Goal: Information Seeking & Learning: Learn about a topic

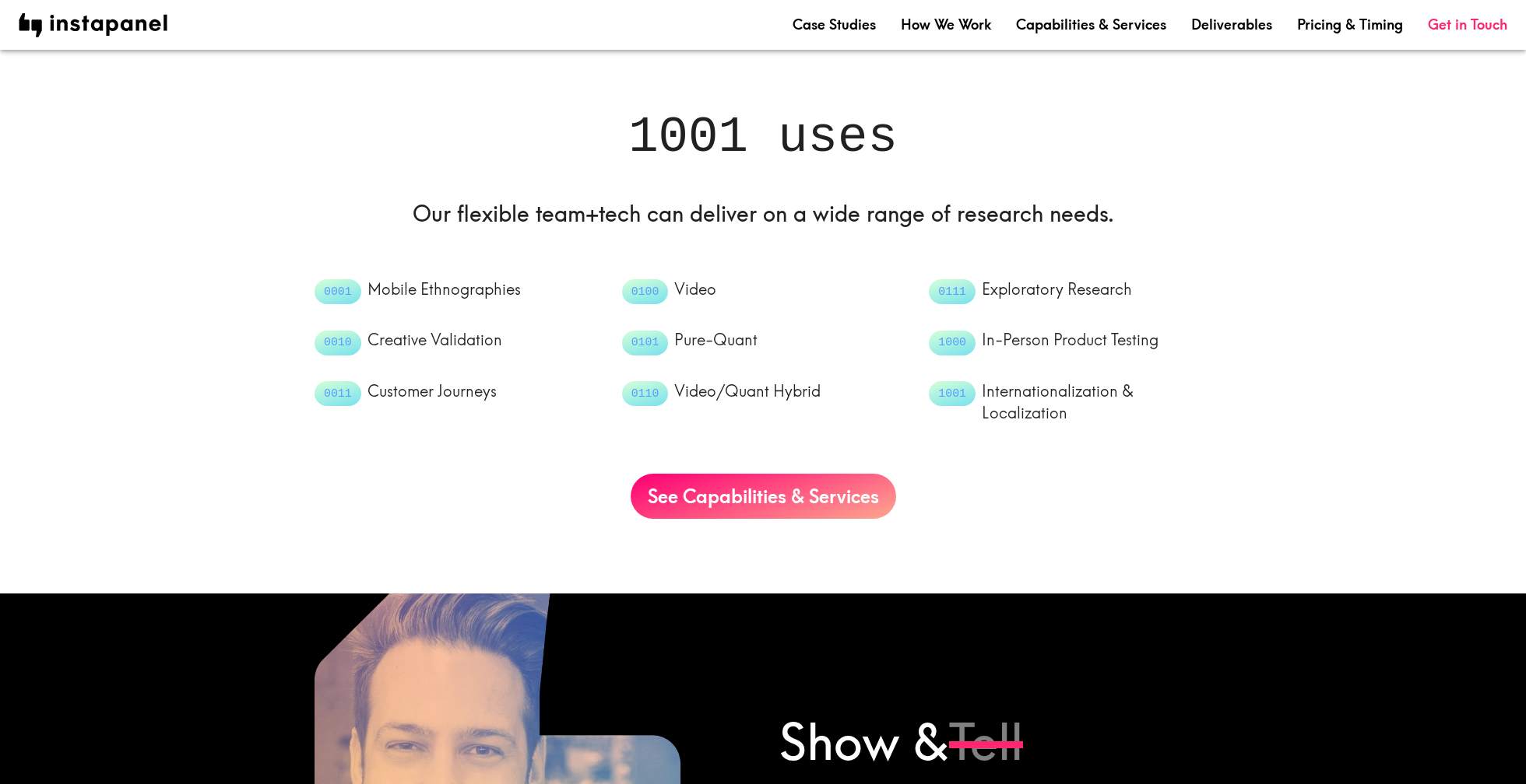
scroll to position [1306, 0]
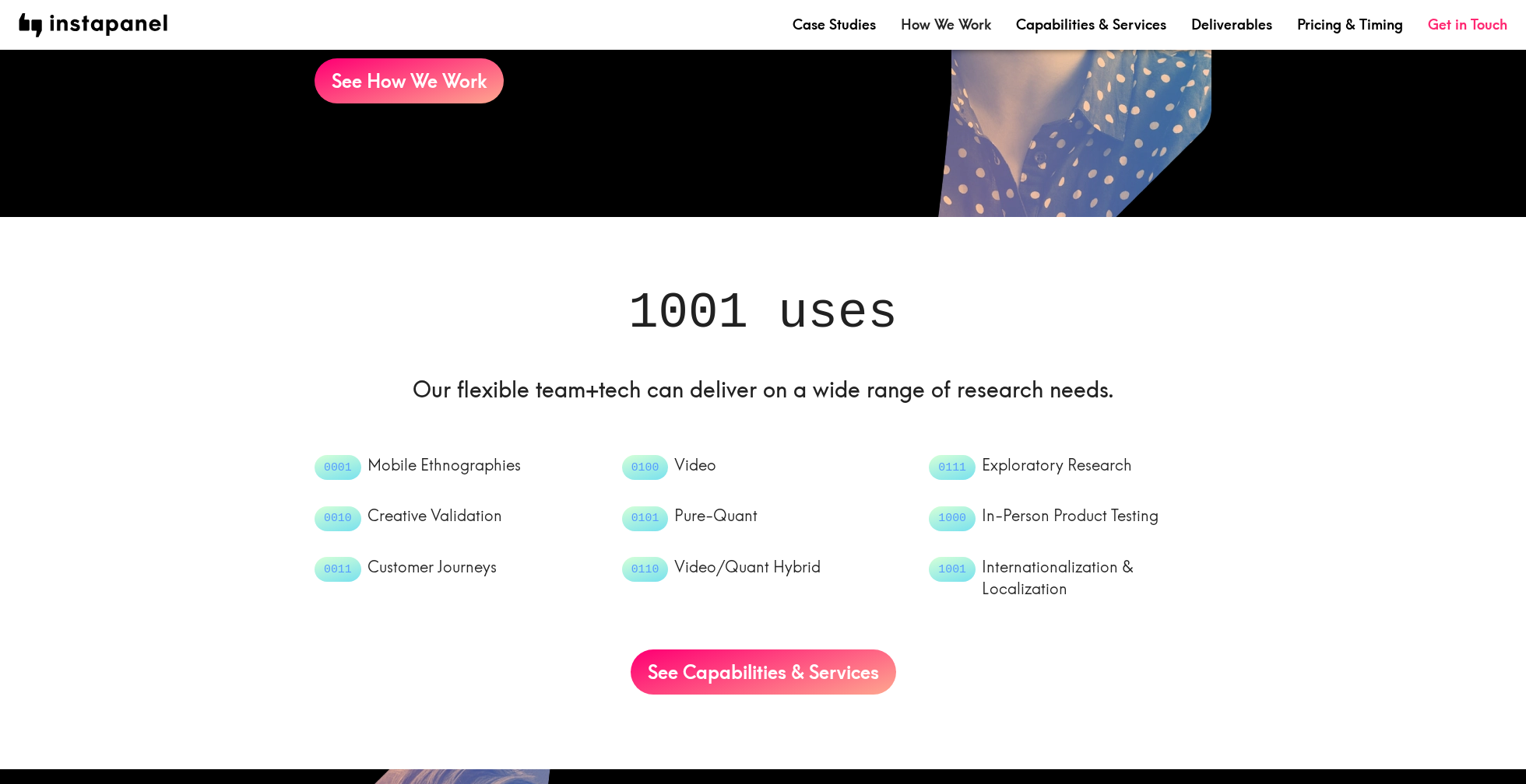
click at [936, 22] on link "How We Work" at bounding box center [946, 25] width 90 height 20
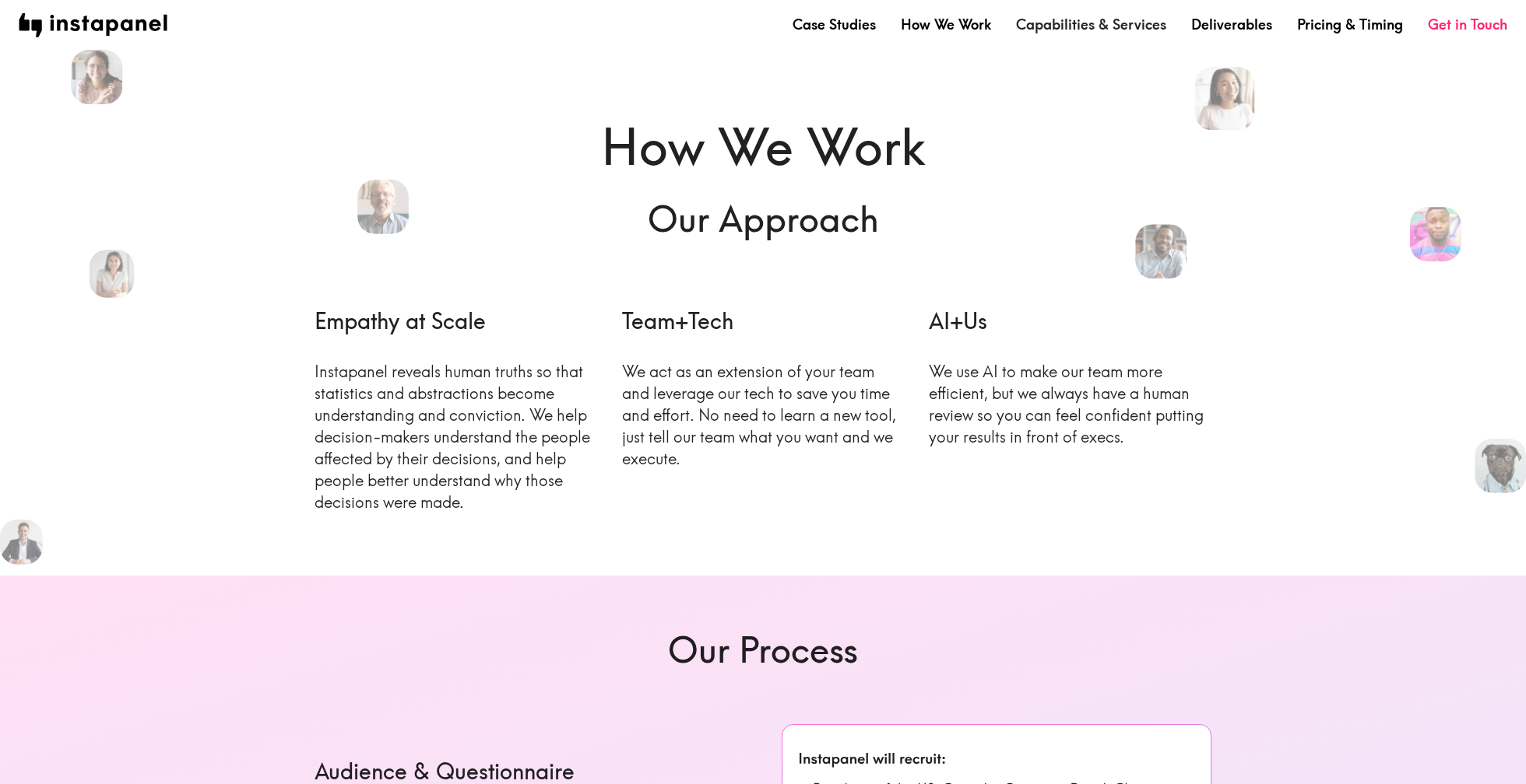
click at [1069, 20] on link "Capabilities & Services" at bounding box center [1091, 25] width 150 height 20
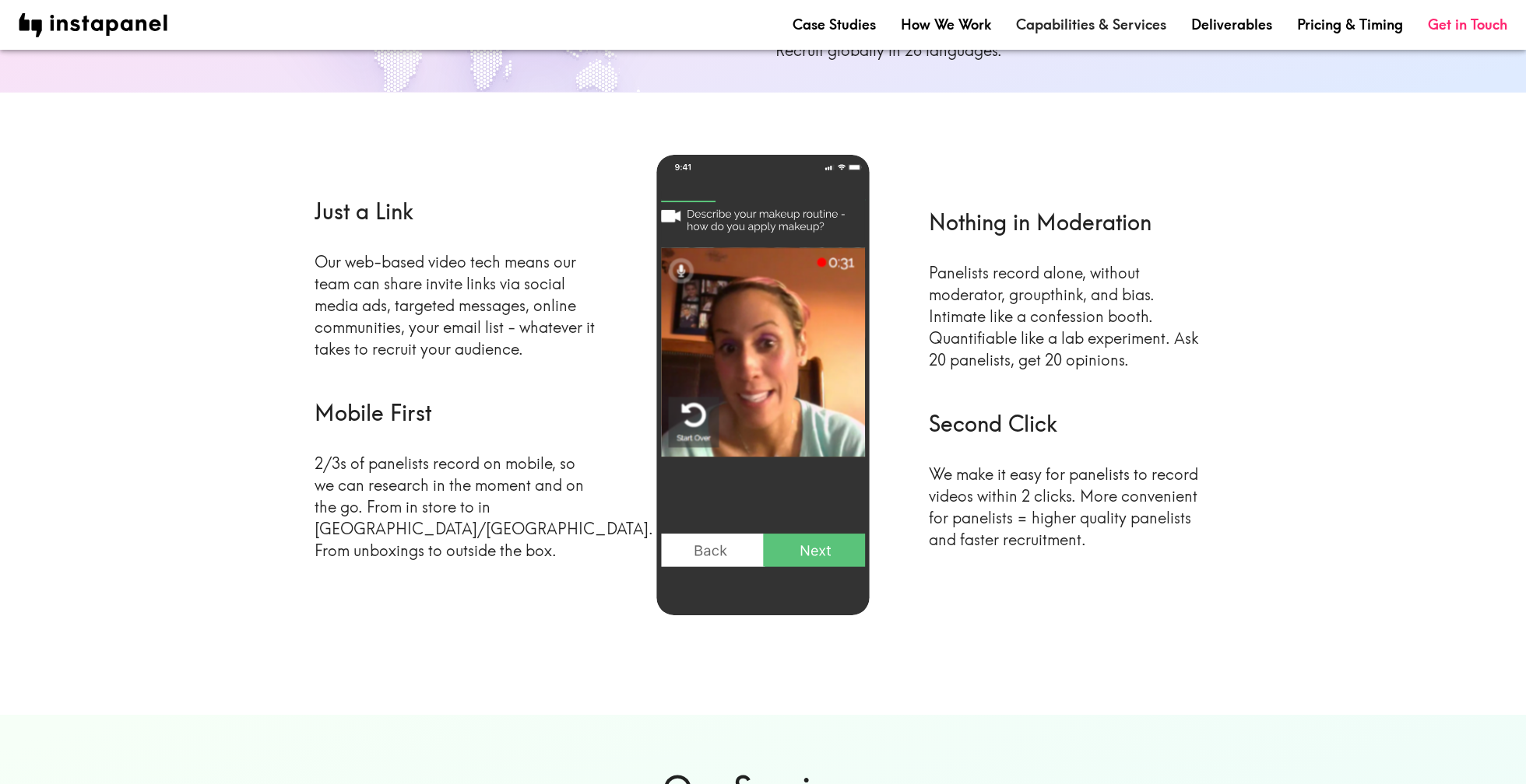
scroll to position [657, 0]
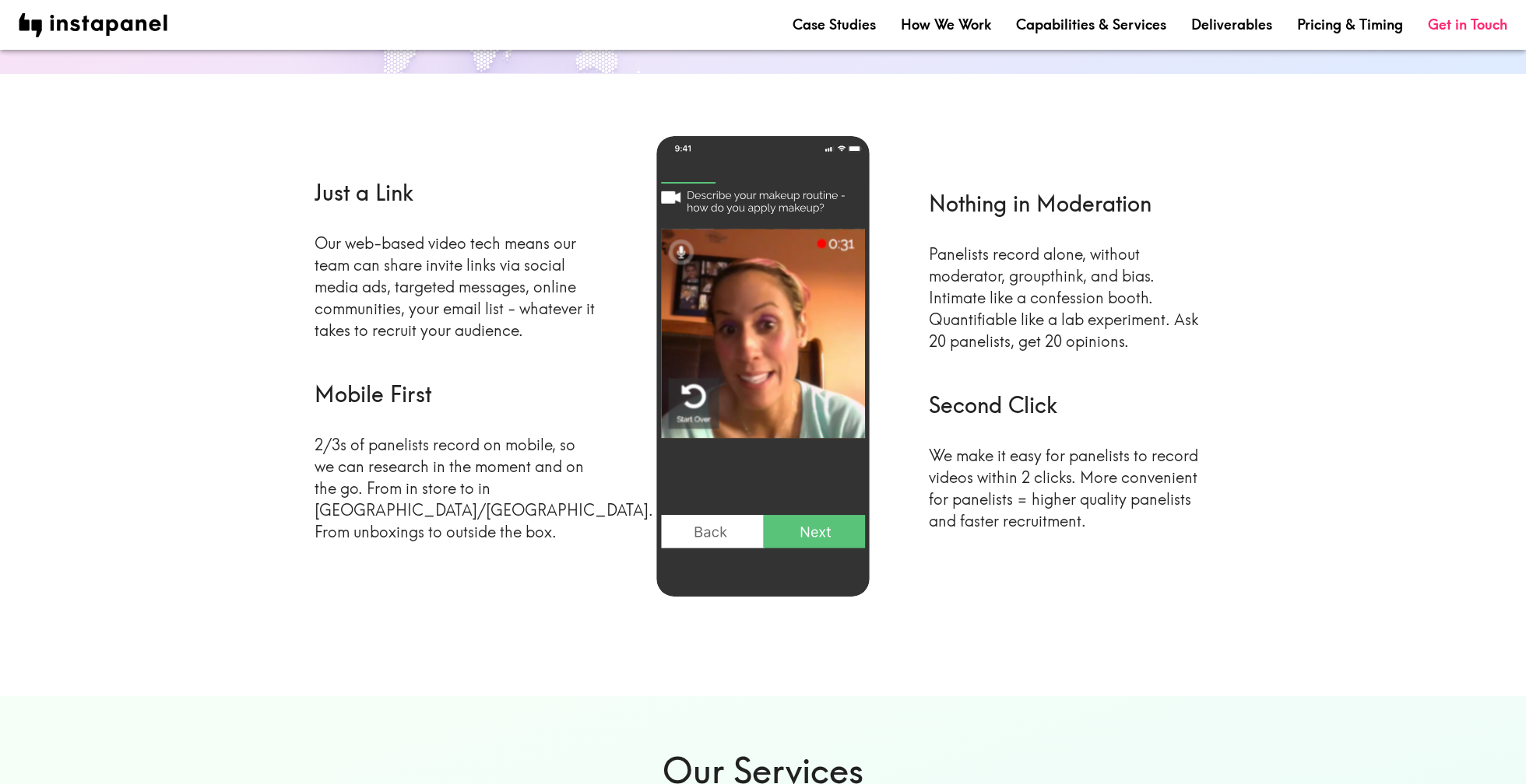
click at [1023, 274] on p "Panelists record alone, without moderator, groupthink, and bias. Intimate like …" at bounding box center [1071, 298] width 283 height 109
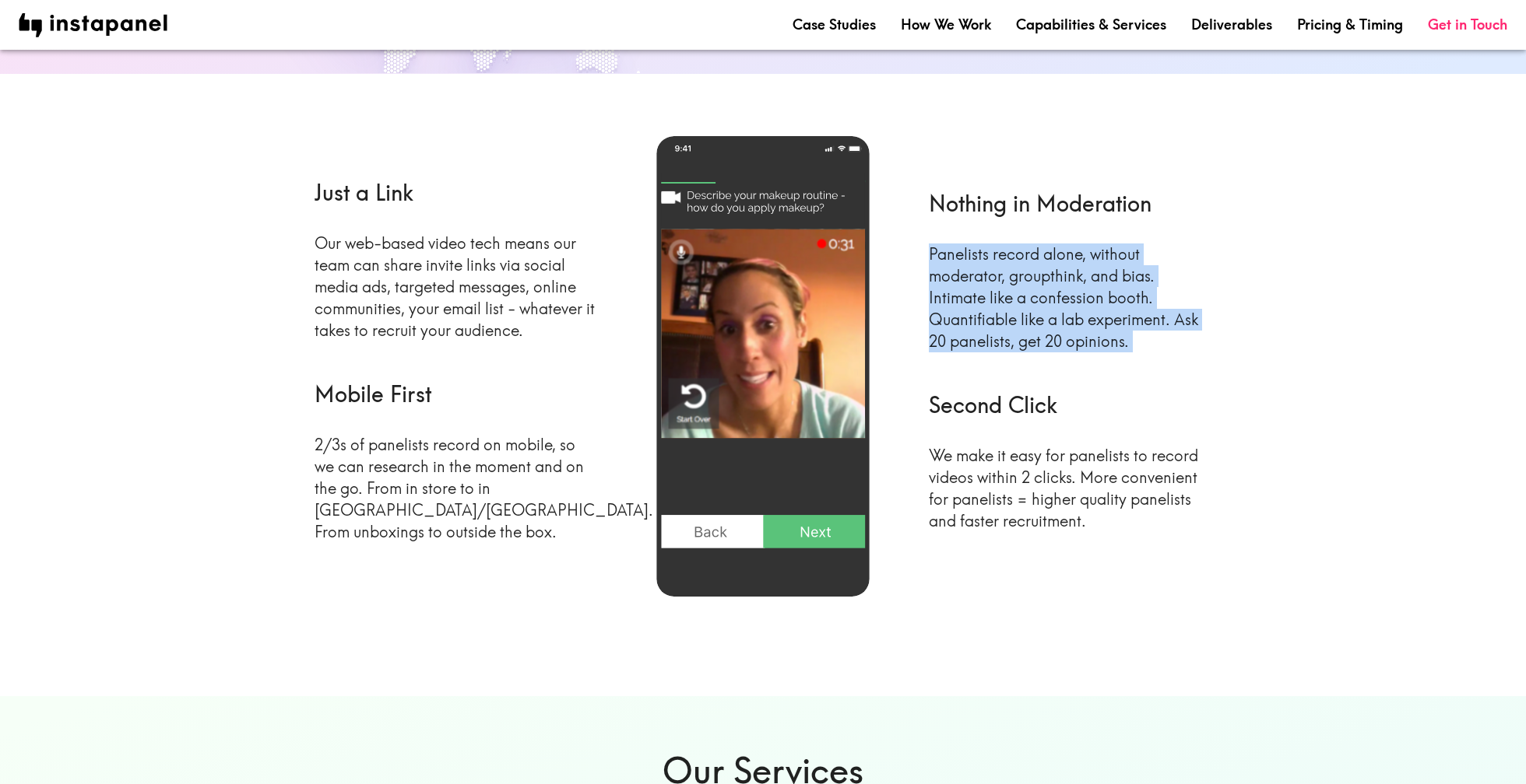
click at [1023, 274] on p "Panelists record alone, without moderator, groupthink, and bias. Intimate like …" at bounding box center [1071, 298] width 283 height 109
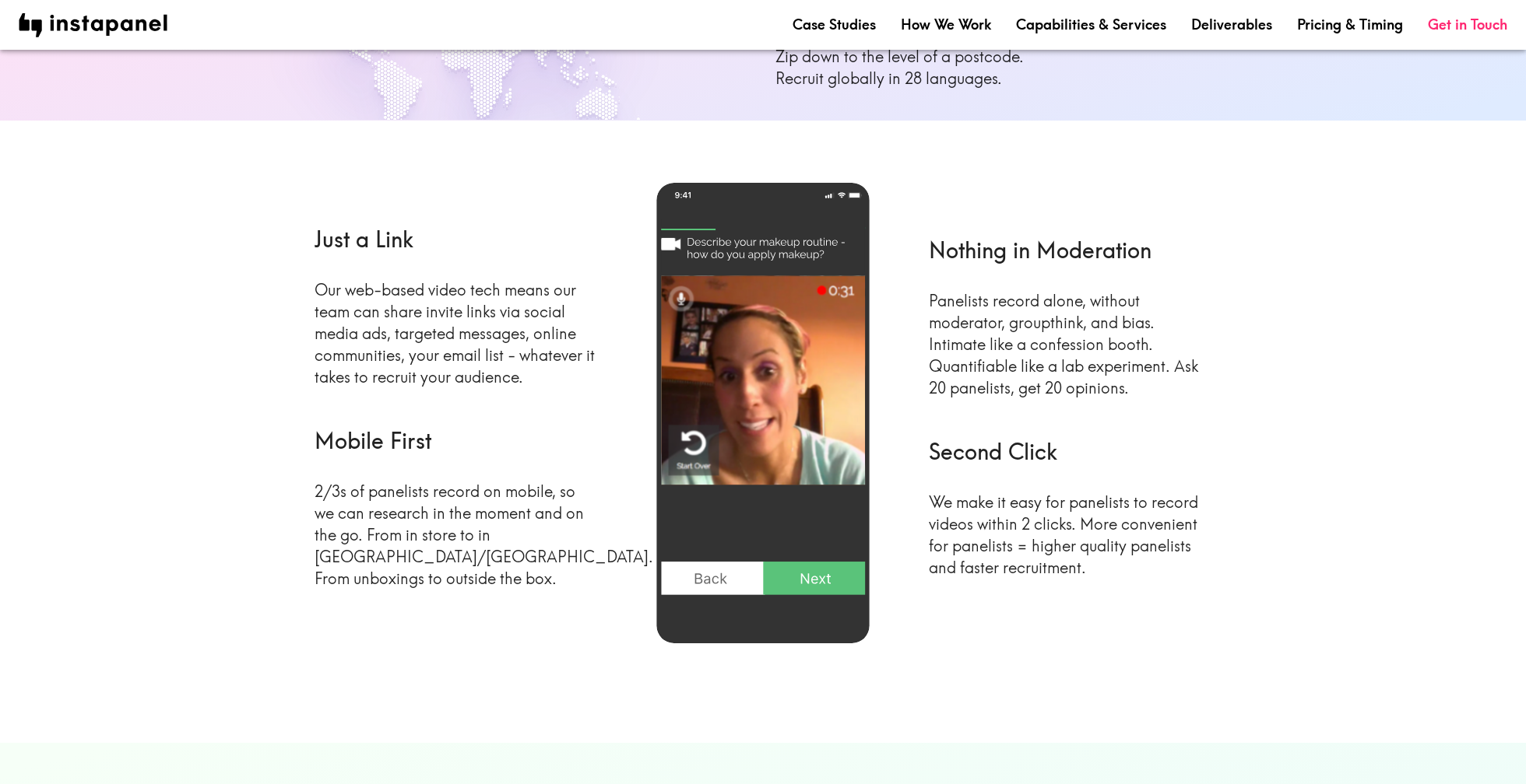
scroll to position [611, 0]
click at [1072, 373] on p "Panelists record alone, without moderator, groupthink, and bias. Intimate like …" at bounding box center [1071, 343] width 283 height 109
click at [471, 363] on p "Our web-based video tech means our team can share invite links via social media…" at bounding box center [456, 332] width 283 height 109
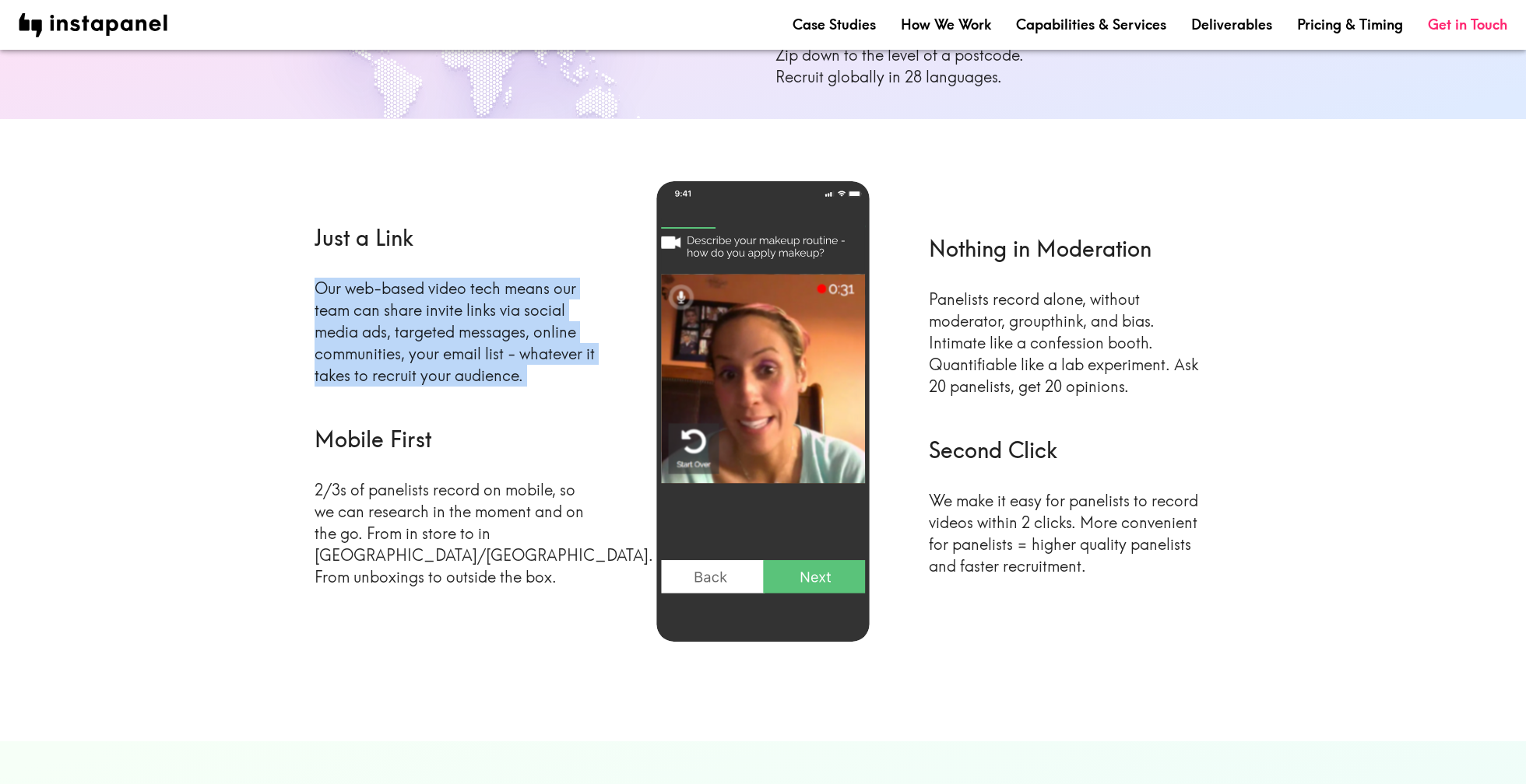
click at [471, 363] on p "Our web-based video tech means our team can share invite links via social media…" at bounding box center [456, 332] width 283 height 109
copy p "Our web-based video tech means our team can share invite links via social media…"
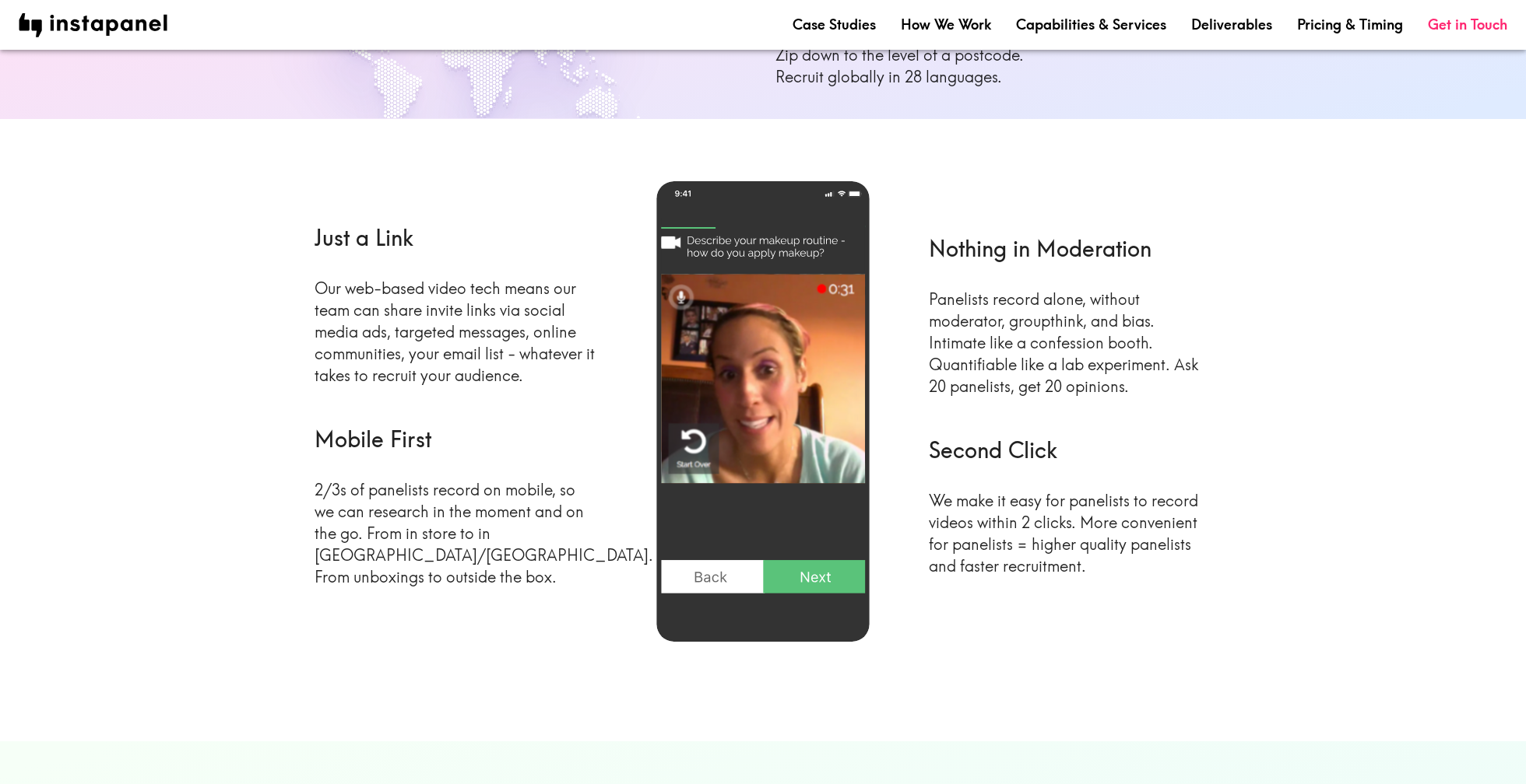
click at [990, 338] on p "Panelists record alone, without moderator, groupthink, and bias. Intimate like …" at bounding box center [1071, 343] width 283 height 109
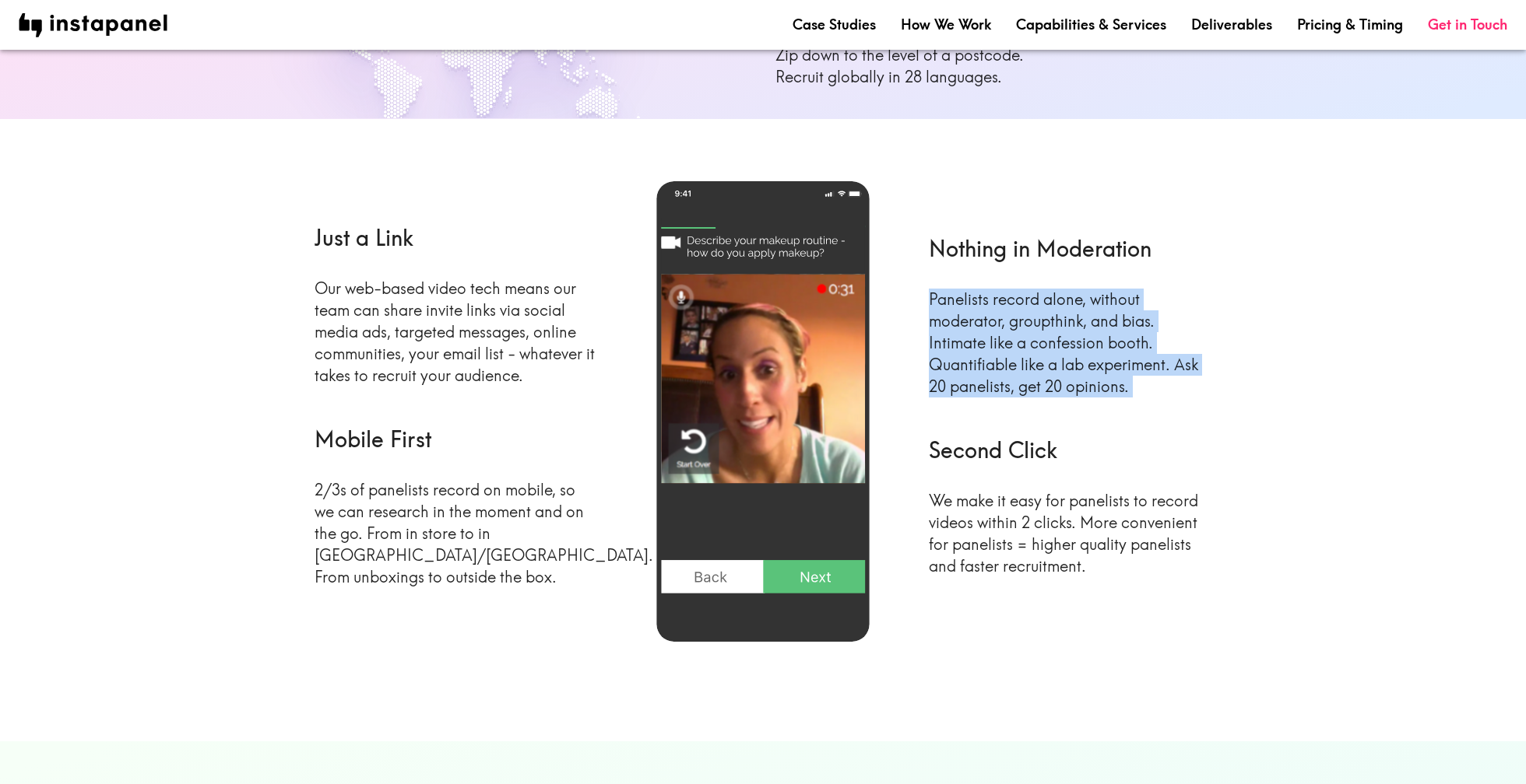
click at [990, 338] on p "Panelists record alone, without moderator, groupthink, and bias. Intimate like …" at bounding box center [1071, 343] width 283 height 109
copy p "Panelists record alone, without moderator, groupthink, and bias. Intimate like …"
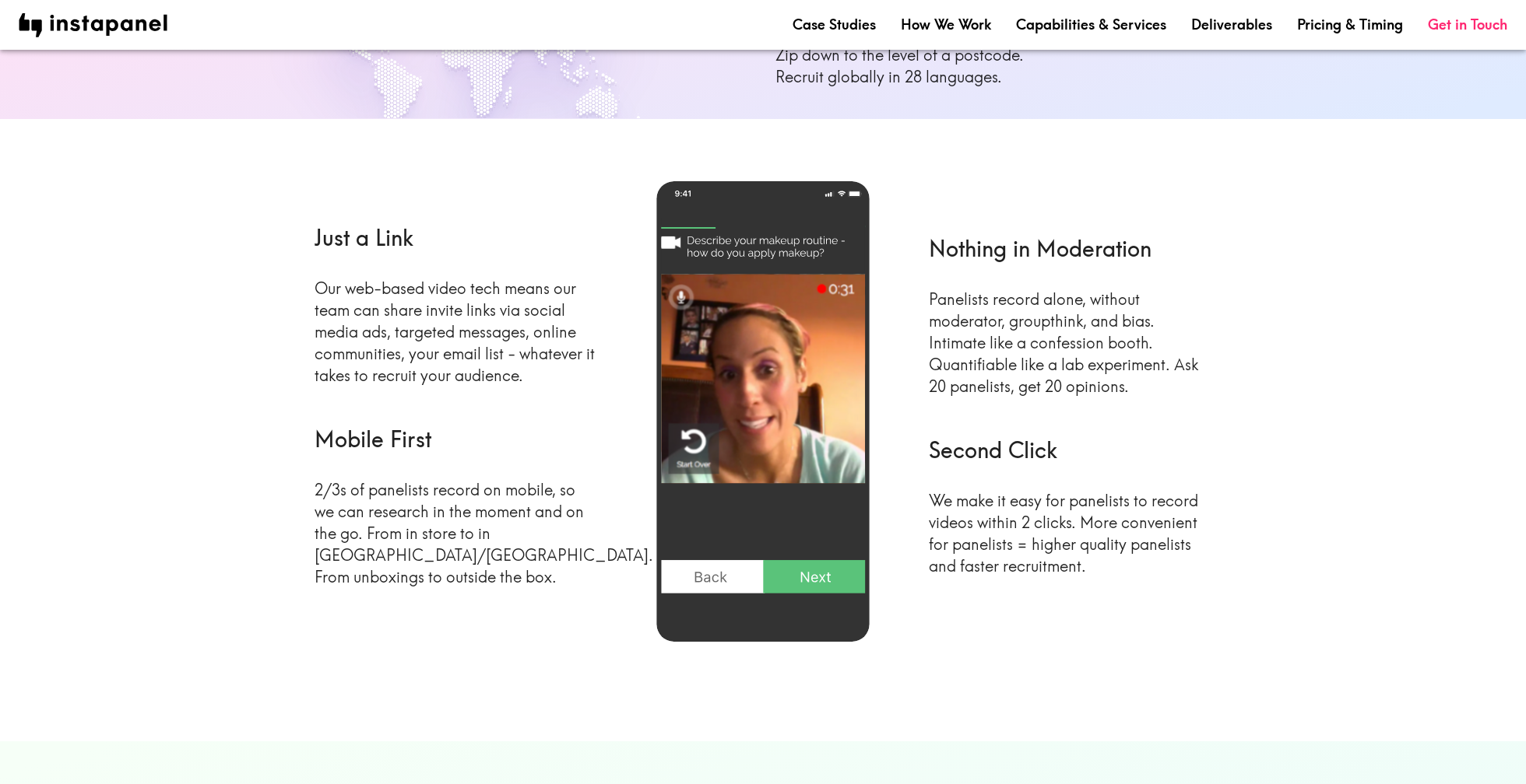
click at [438, 539] on p "2/3s of panelists record on mobile, so we can research in the moment and on the…" at bounding box center [456, 534] width 283 height 109
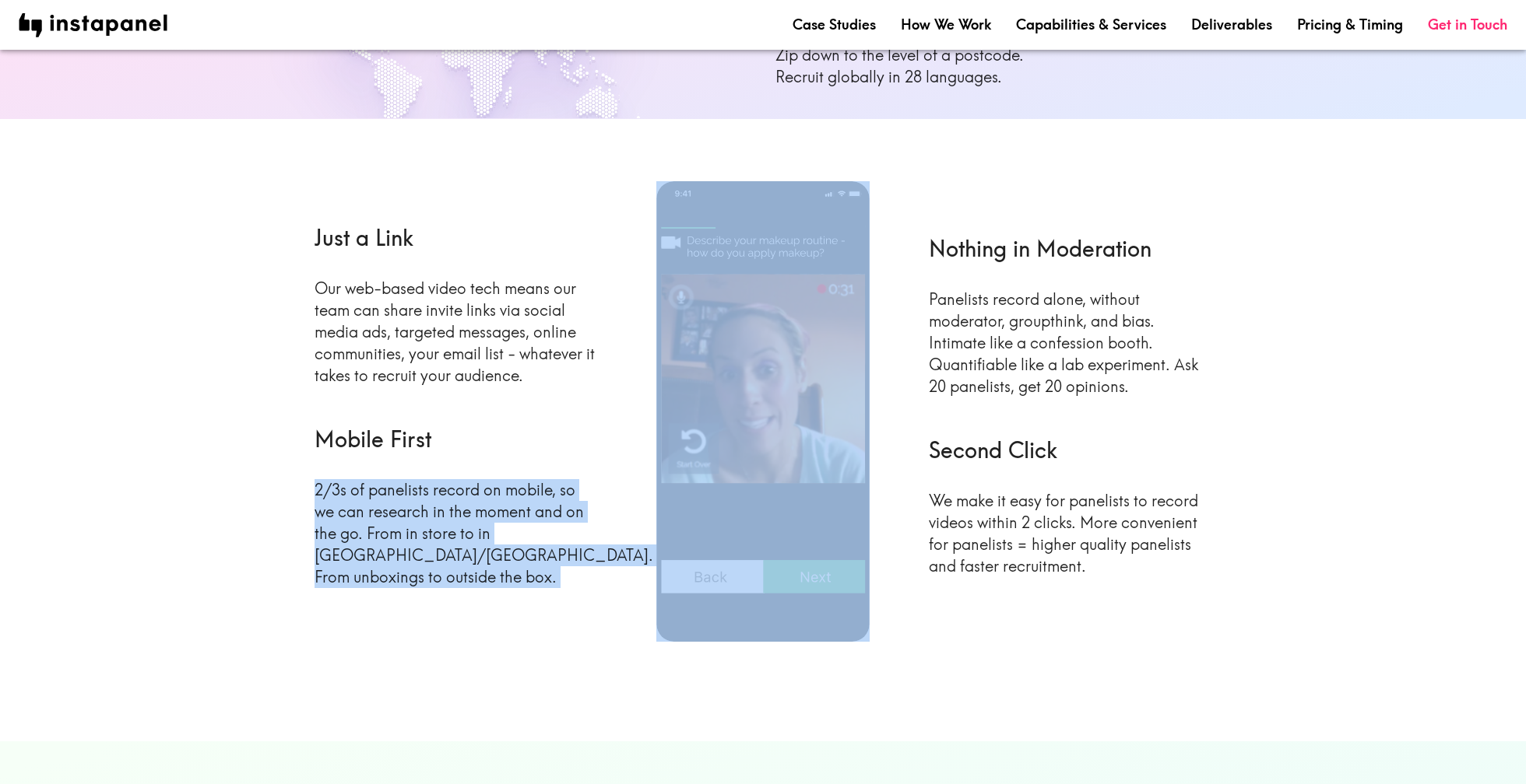
click at [438, 539] on p "2/3s of panelists record on mobile, so we can research in the moment and on the…" at bounding box center [456, 534] width 283 height 109
copy p "2/3s of panelists record on mobile, so we can research in the moment and on the…"
